Goal: Task Accomplishment & Management: Manage account settings

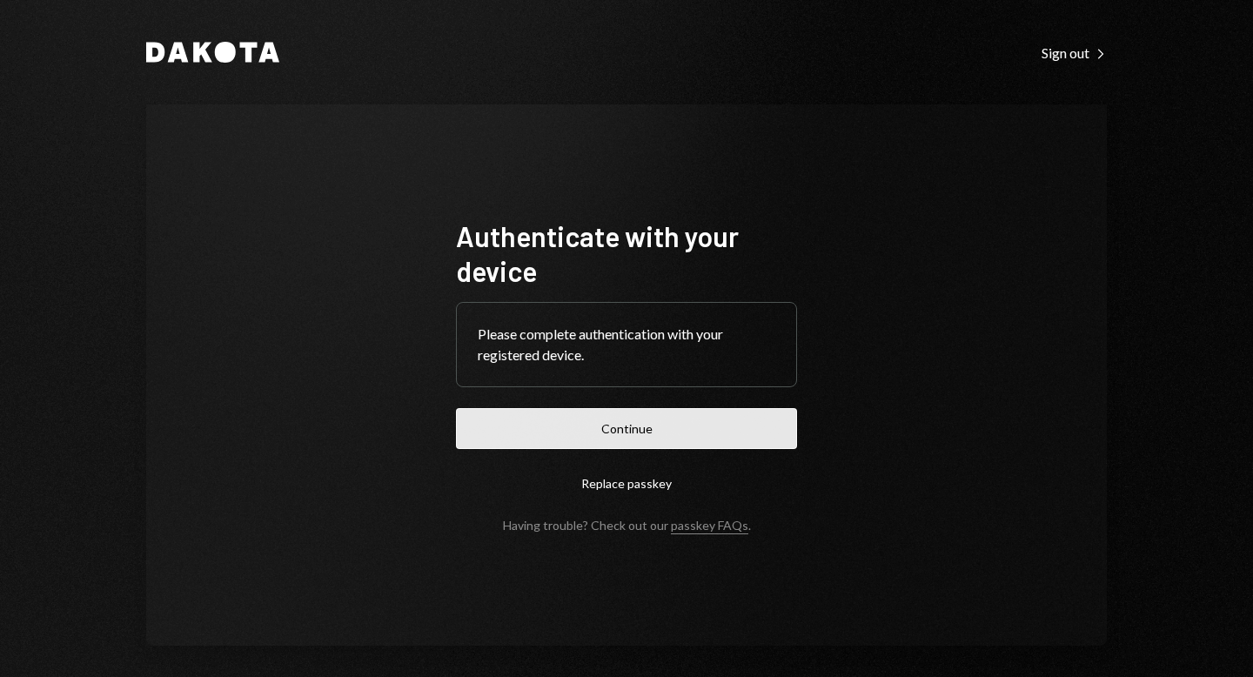
click at [654, 438] on button "Continue" at bounding box center [626, 428] width 341 height 41
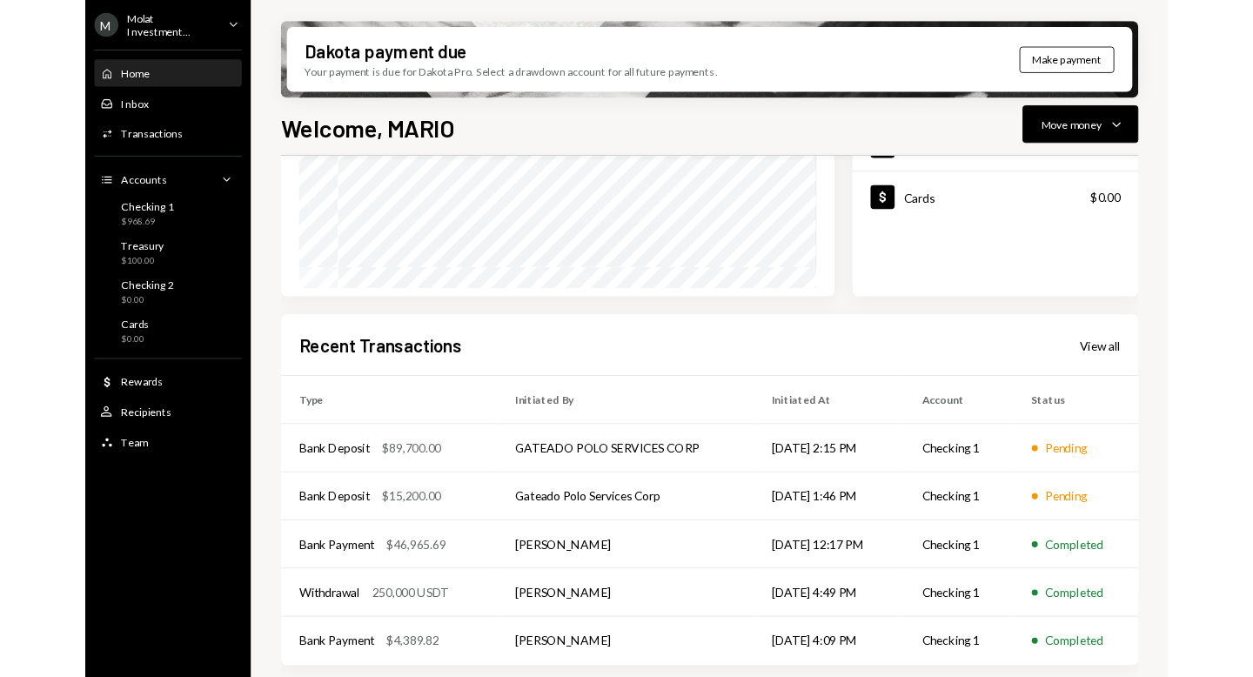
scroll to position [324, 0]
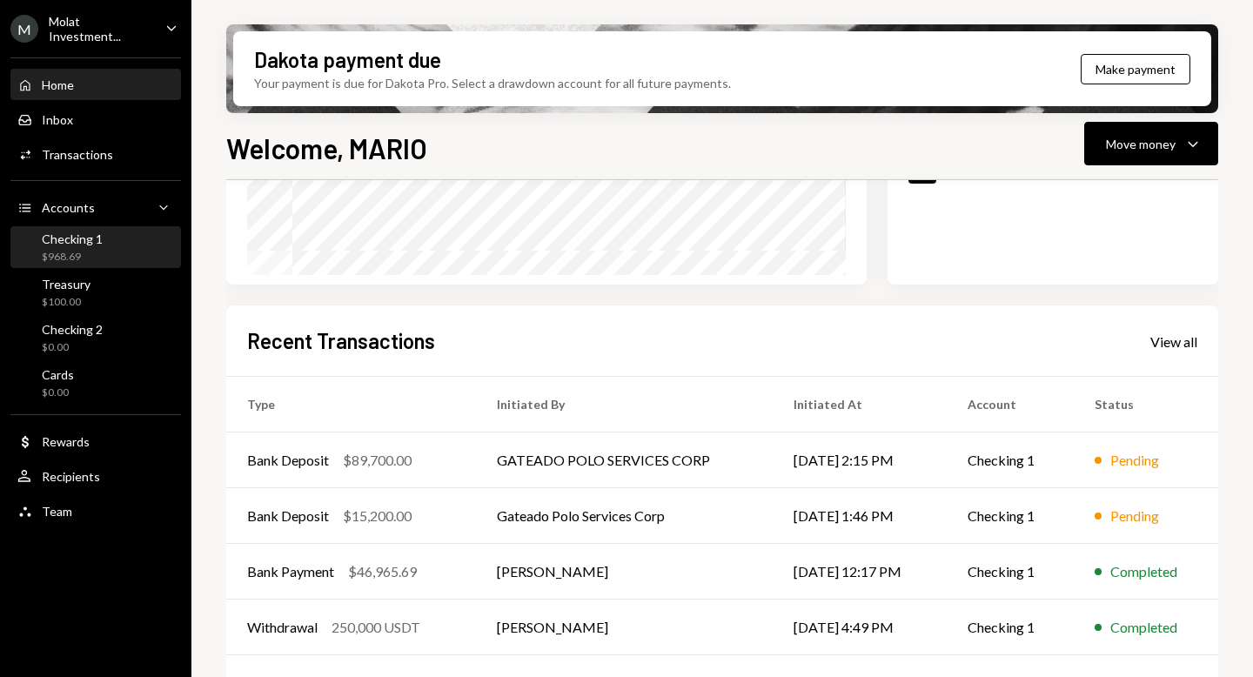
click at [67, 252] on div "$968.69" at bounding box center [72, 257] width 61 height 15
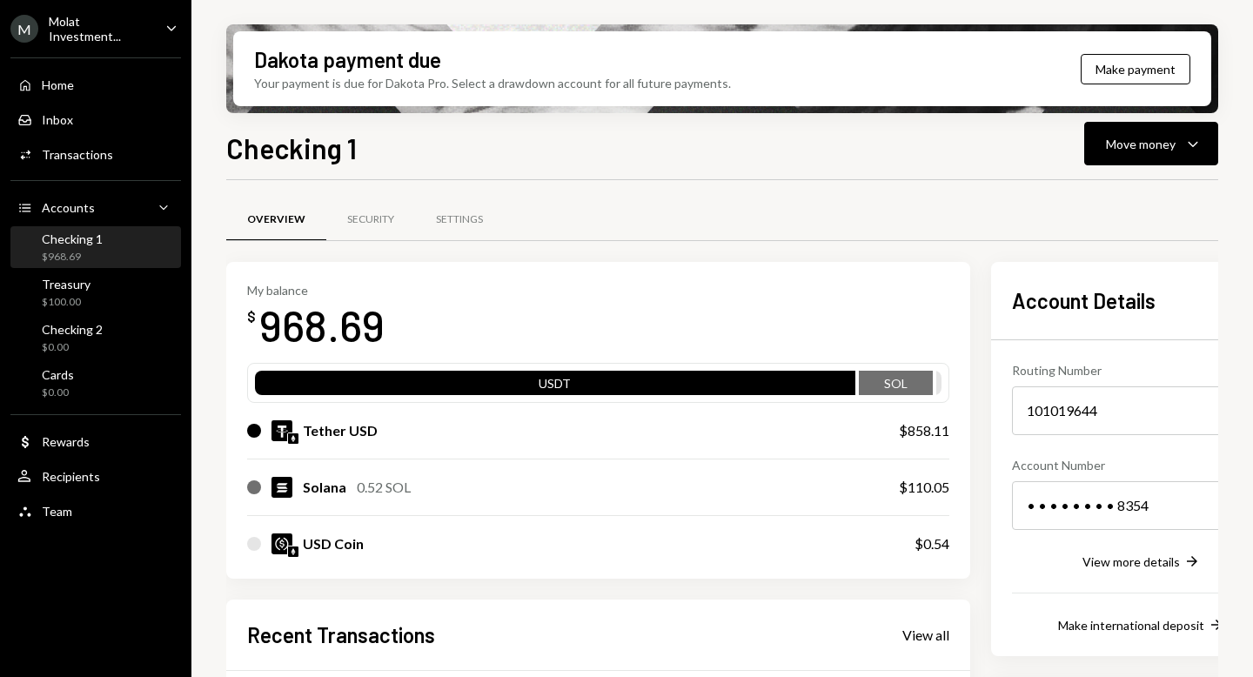
click at [75, 34] on div "Molat Investment..." at bounding box center [100, 29] width 103 height 30
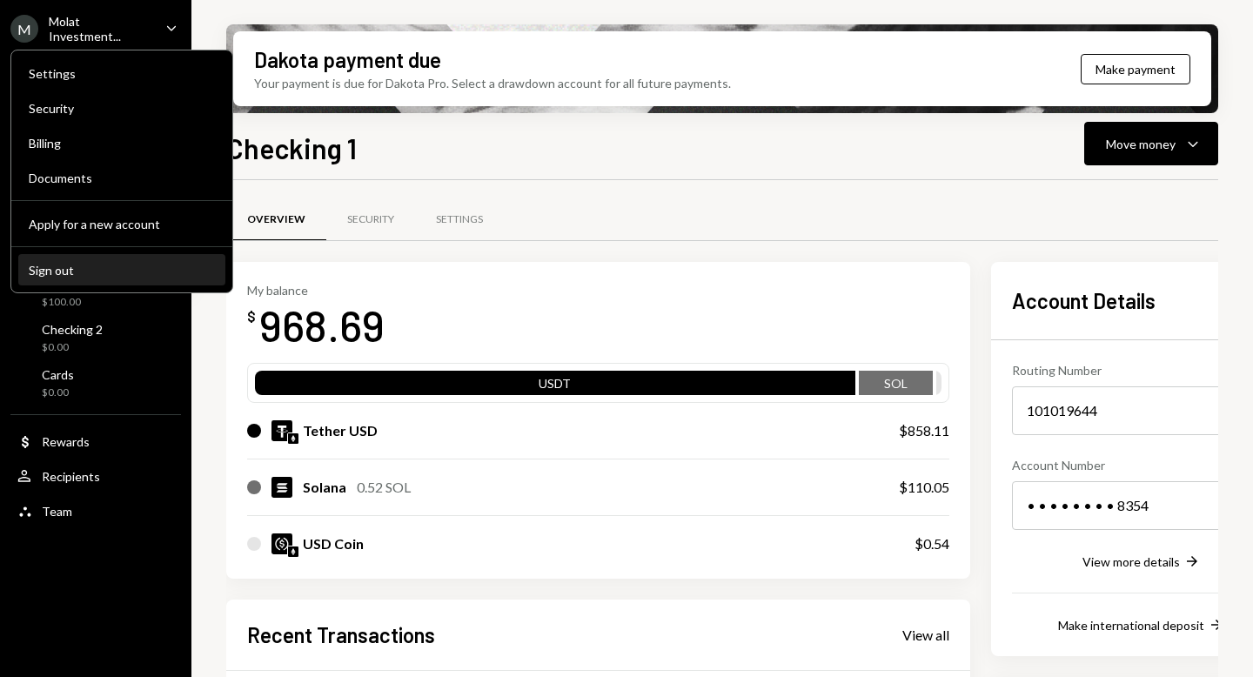
click at [53, 269] on div "Sign out" at bounding box center [122, 270] width 186 height 15
